Goal: Information Seeking & Learning: Learn about a topic

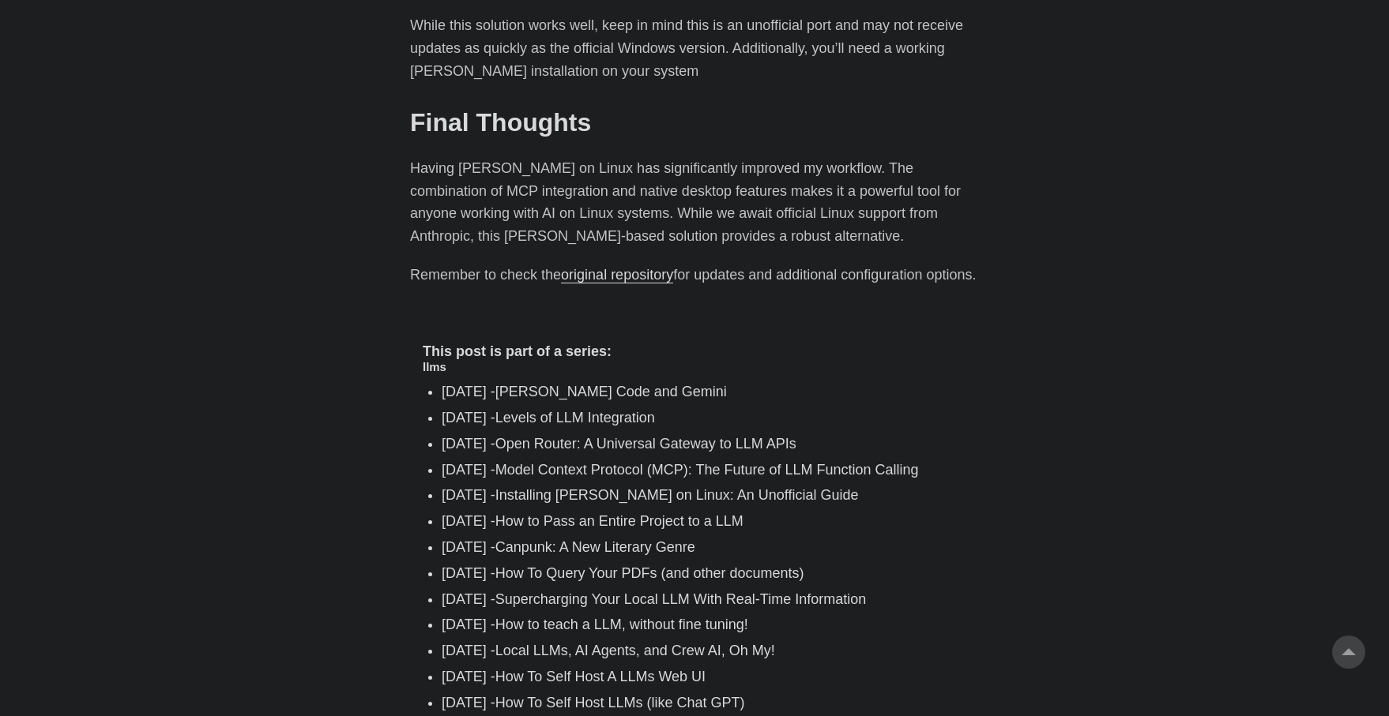
scroll to position [2095, 0]
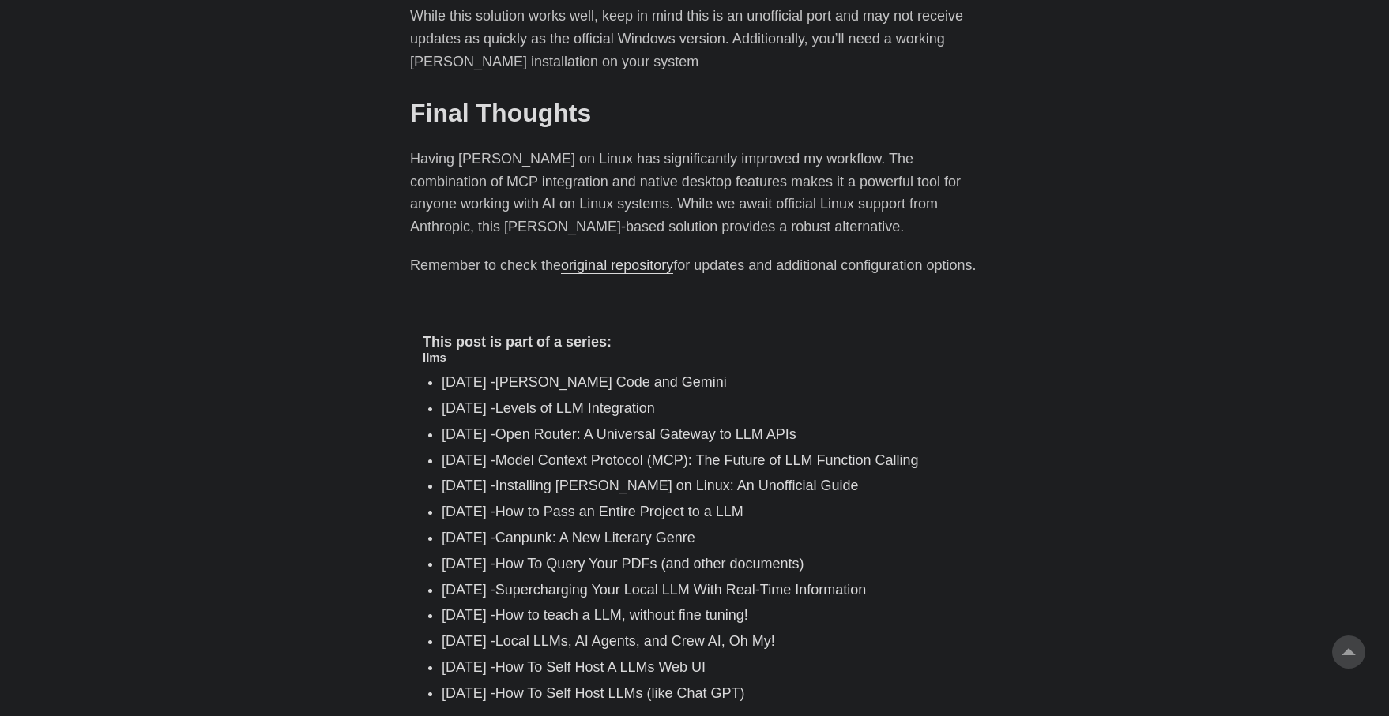
click at [547, 582] on link "Supercharging Your Local LLM With Real-Time Information" at bounding box center [680, 590] width 371 height 16
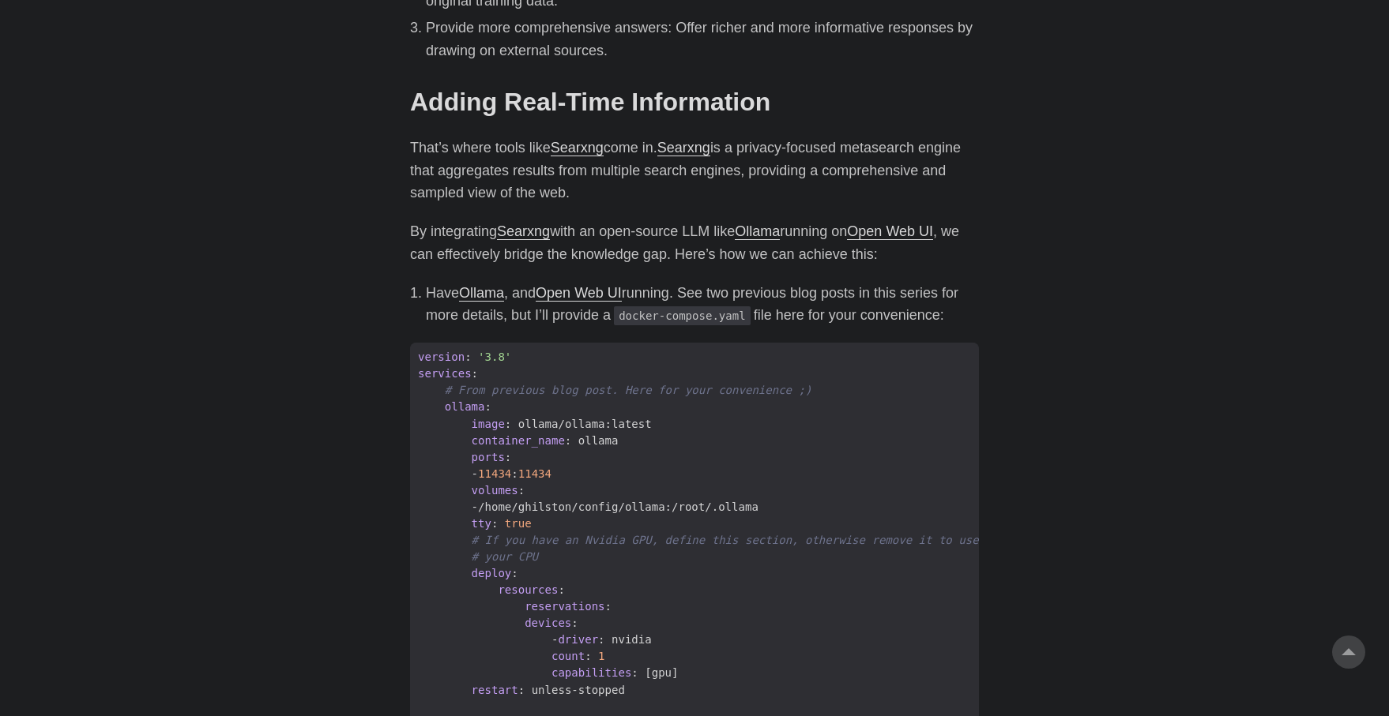
scroll to position [1001, 0]
click at [482, 295] on link "Ollama" at bounding box center [481, 292] width 45 height 16
click at [582, 294] on link "Open Web UI" at bounding box center [579, 292] width 86 height 16
